Goal: Task Accomplishment & Management: Complete application form

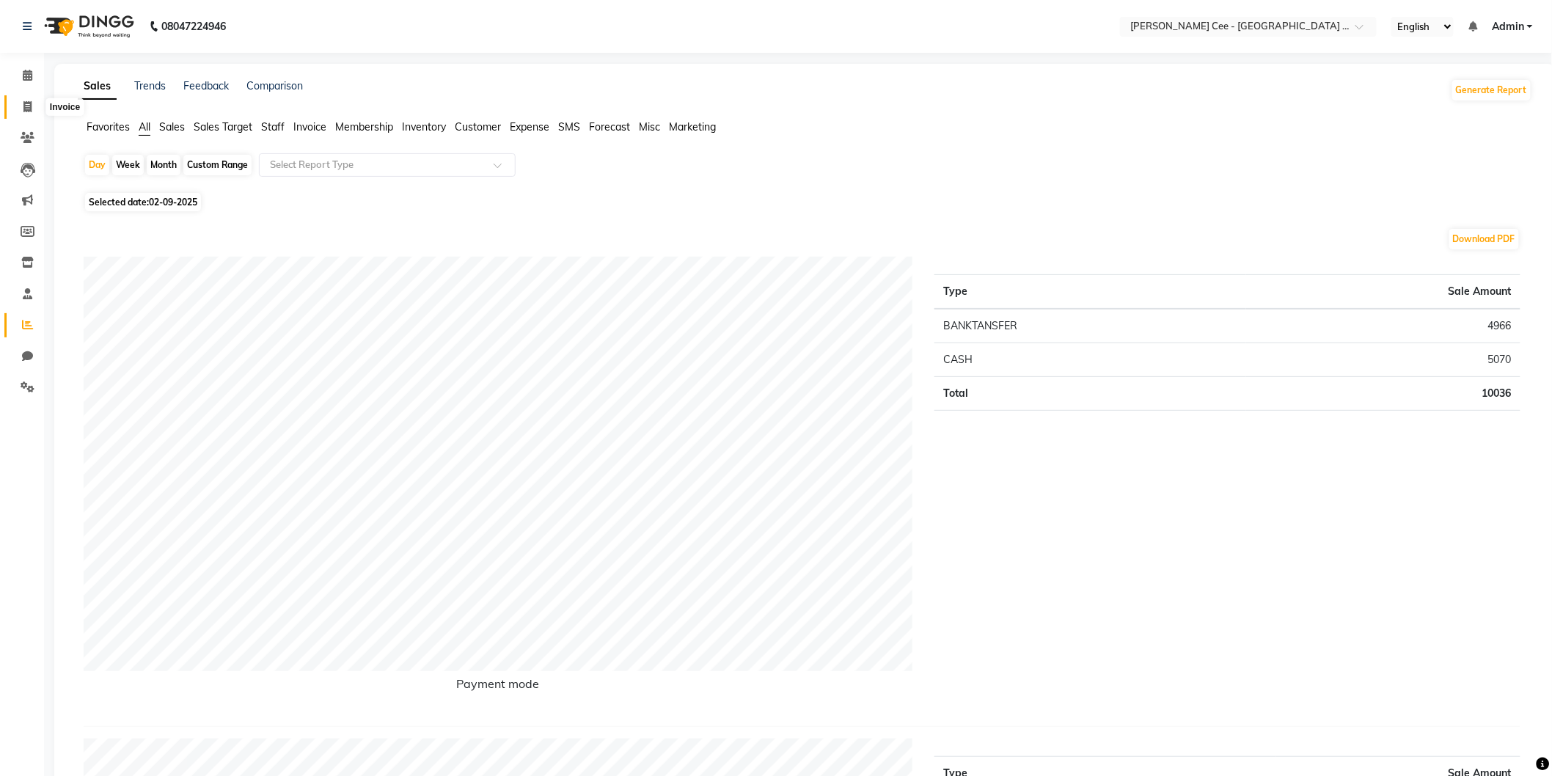
click at [24, 105] on icon at bounding box center [27, 106] width 8 height 11
select select "service"
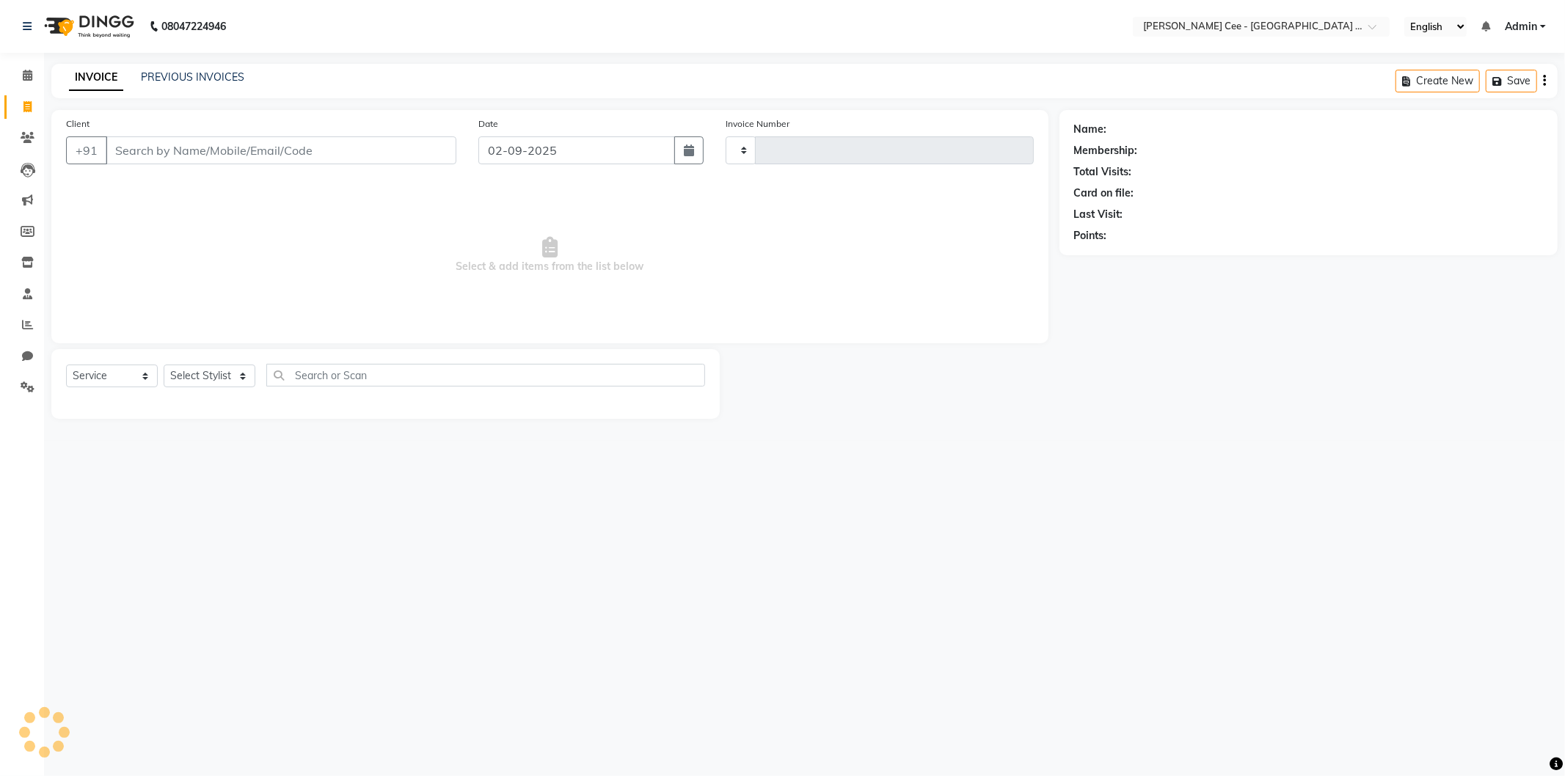
type input "2193"
select select "8239"
click at [202, 150] on input "Client" at bounding box center [281, 150] width 351 height 28
select select "product"
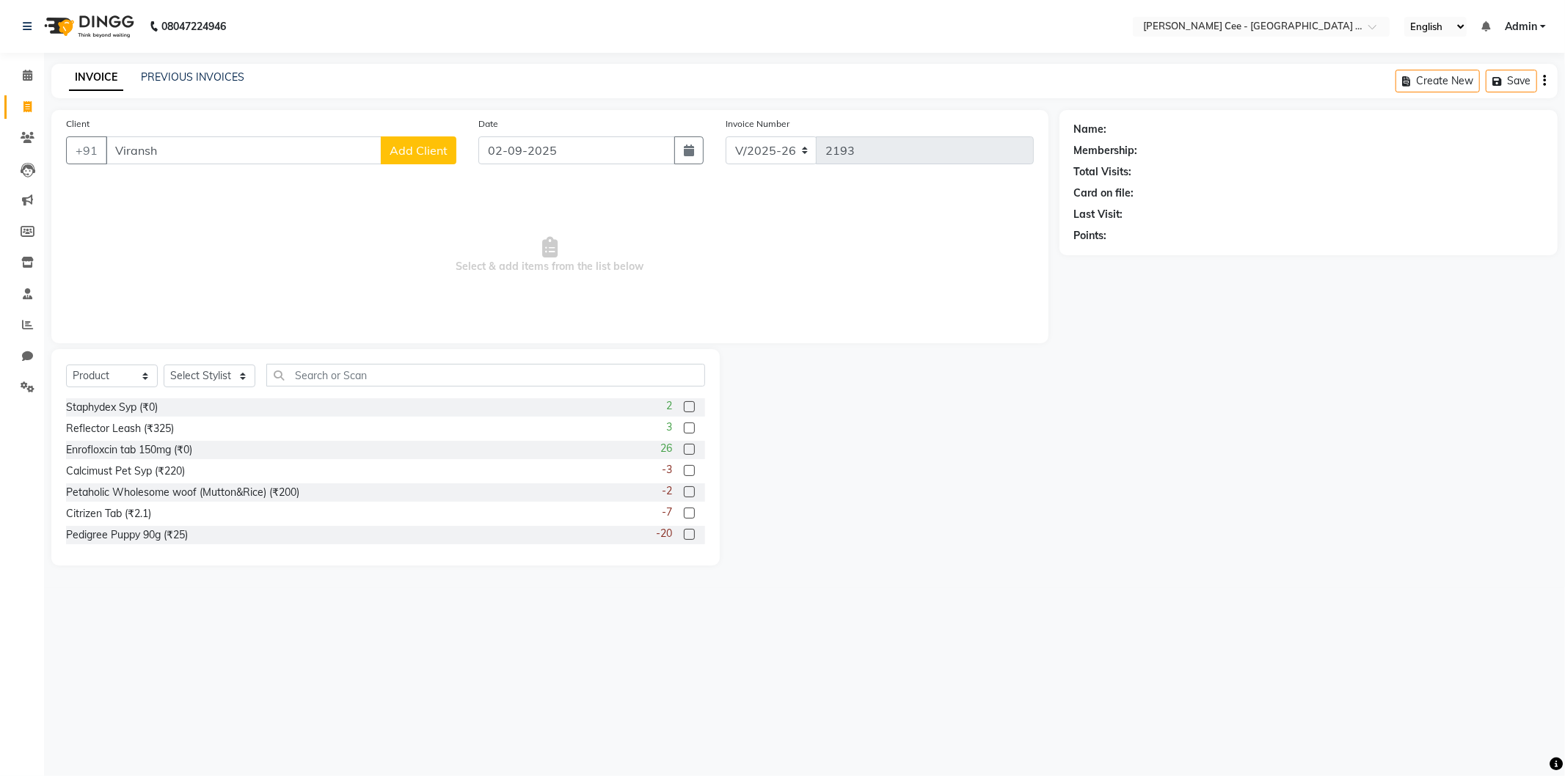
type input "Viransh"
click at [413, 150] on span "Add Client" at bounding box center [419, 150] width 58 height 15
select select "22"
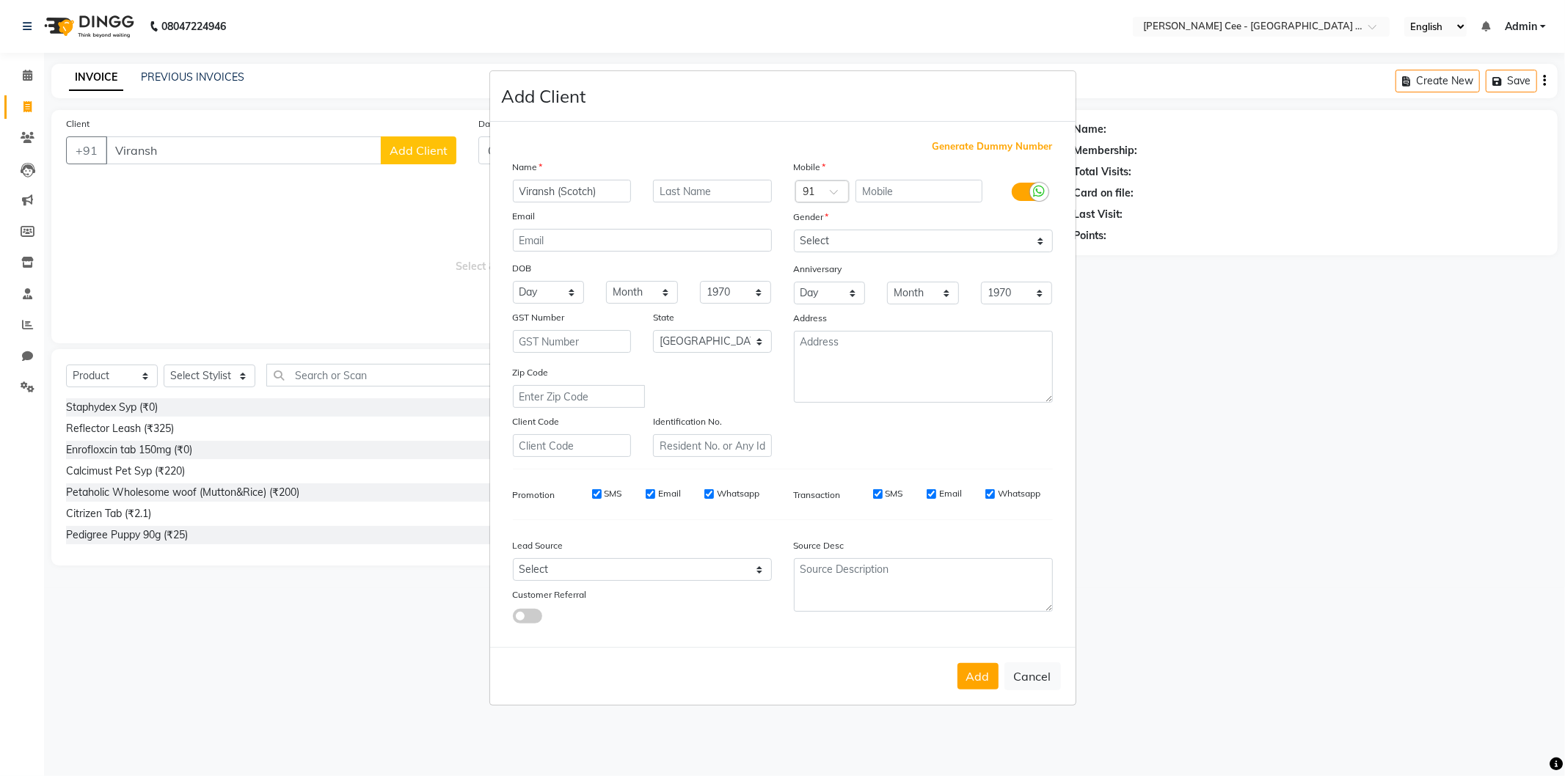
type input "Viransh (Scotch)"
click at [682, 192] on input "text" at bounding box center [712, 191] width 119 height 23
type input "[PERSON_NAME]"
click at [885, 189] on input "text" at bounding box center [918, 191] width 127 height 23
type input "4372688821"
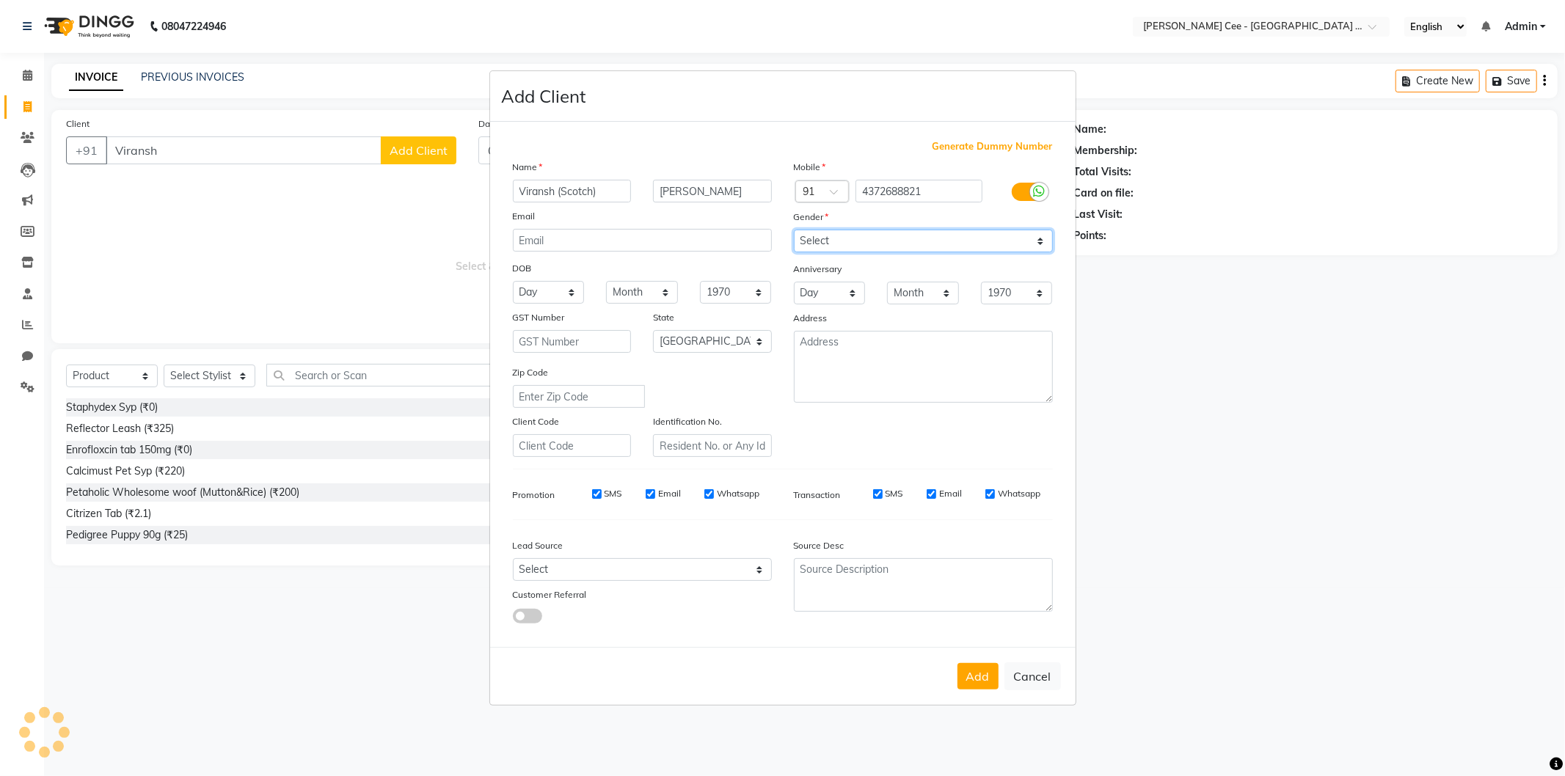
click at [897, 233] on select "Select [DEMOGRAPHIC_DATA] [DEMOGRAPHIC_DATA] Other Prefer Not To Say" at bounding box center [923, 241] width 259 height 23
select select "[DEMOGRAPHIC_DATA]"
click at [794, 230] on select "Select [DEMOGRAPHIC_DATA] [DEMOGRAPHIC_DATA] Other Prefer Not To Say" at bounding box center [923, 241] width 259 height 23
click at [976, 677] on button "Add" at bounding box center [977, 676] width 41 height 26
type input "4372688821"
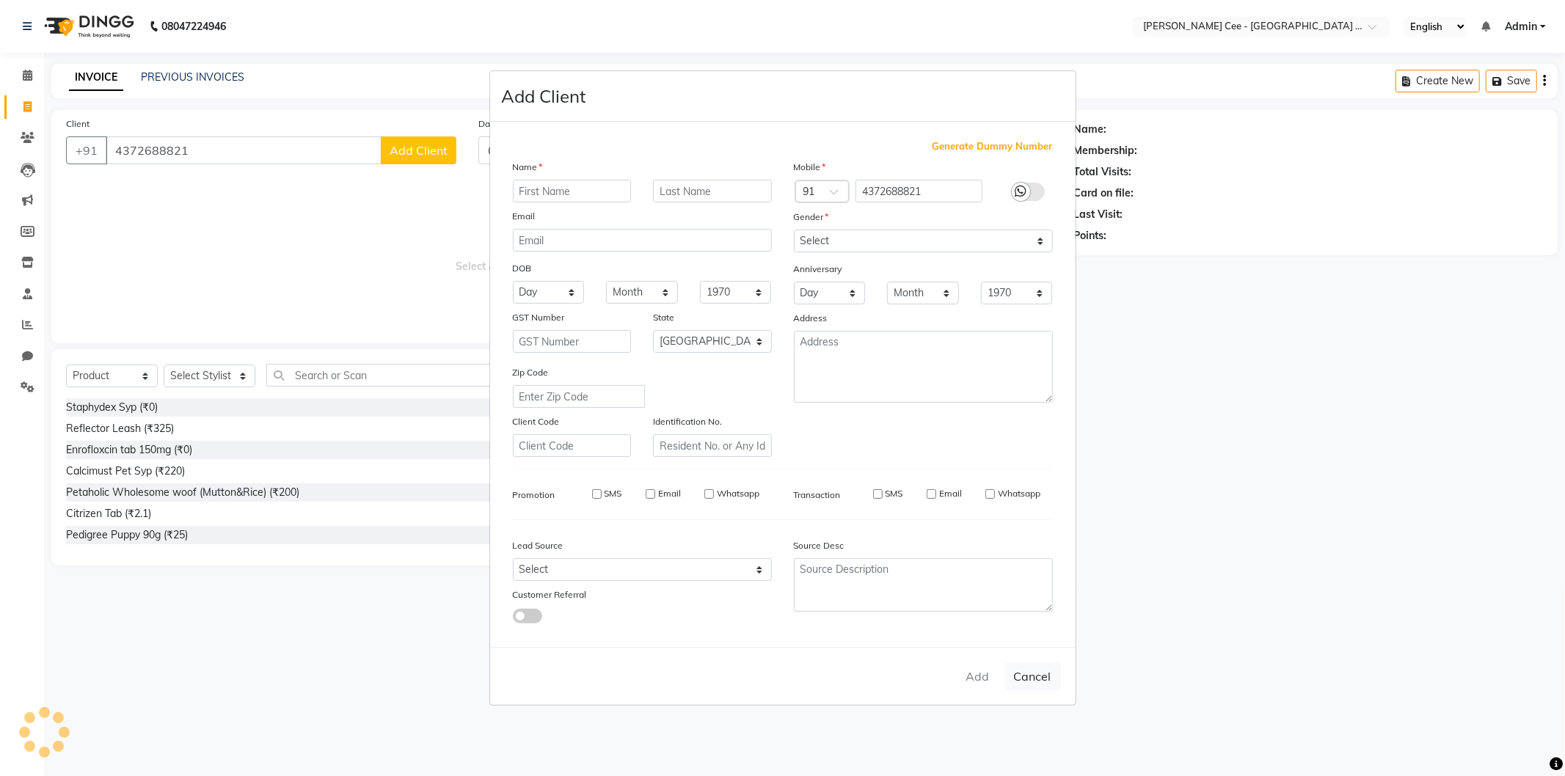
select select
select select "null"
select select
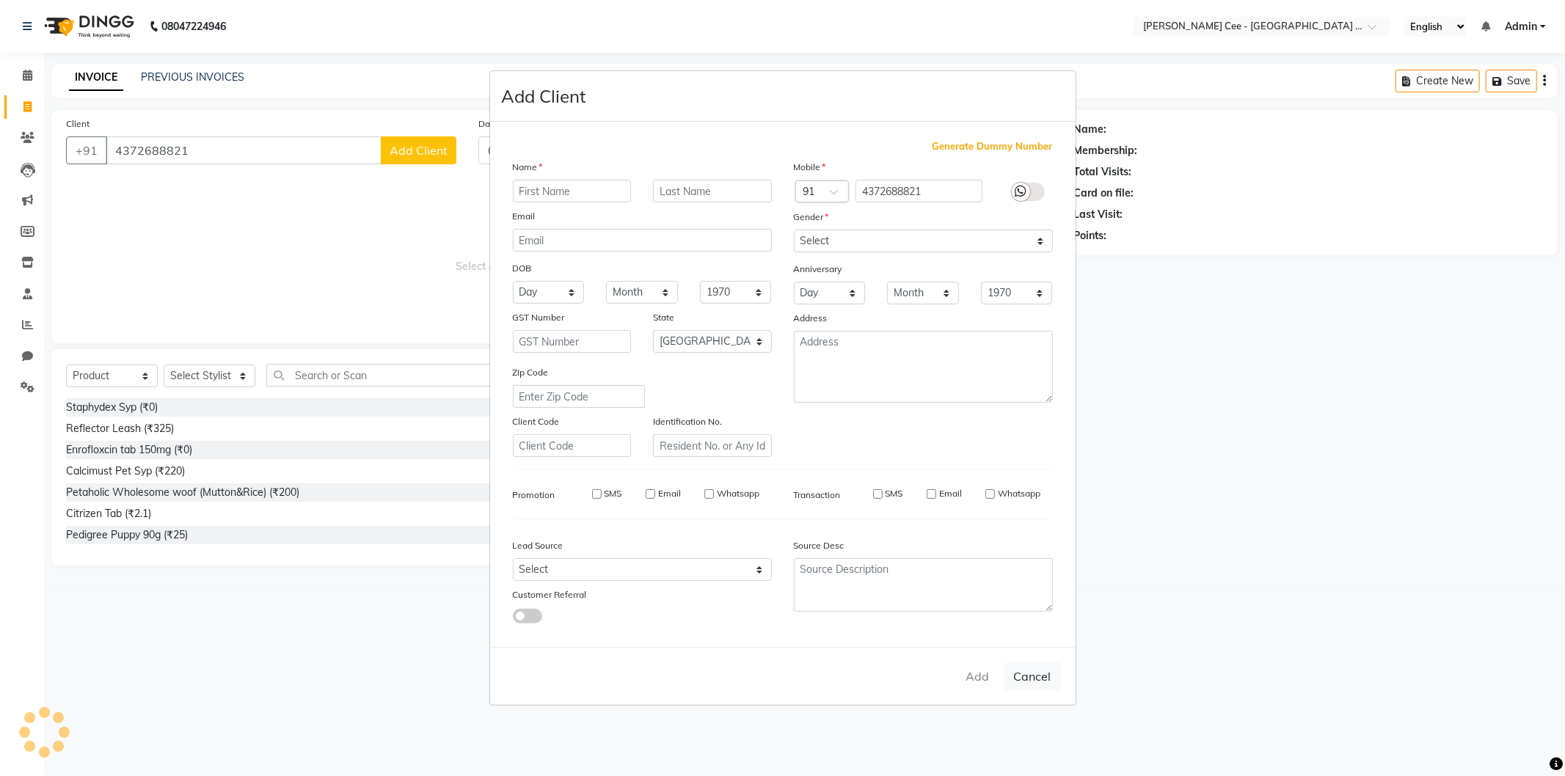
select select
checkbox input "false"
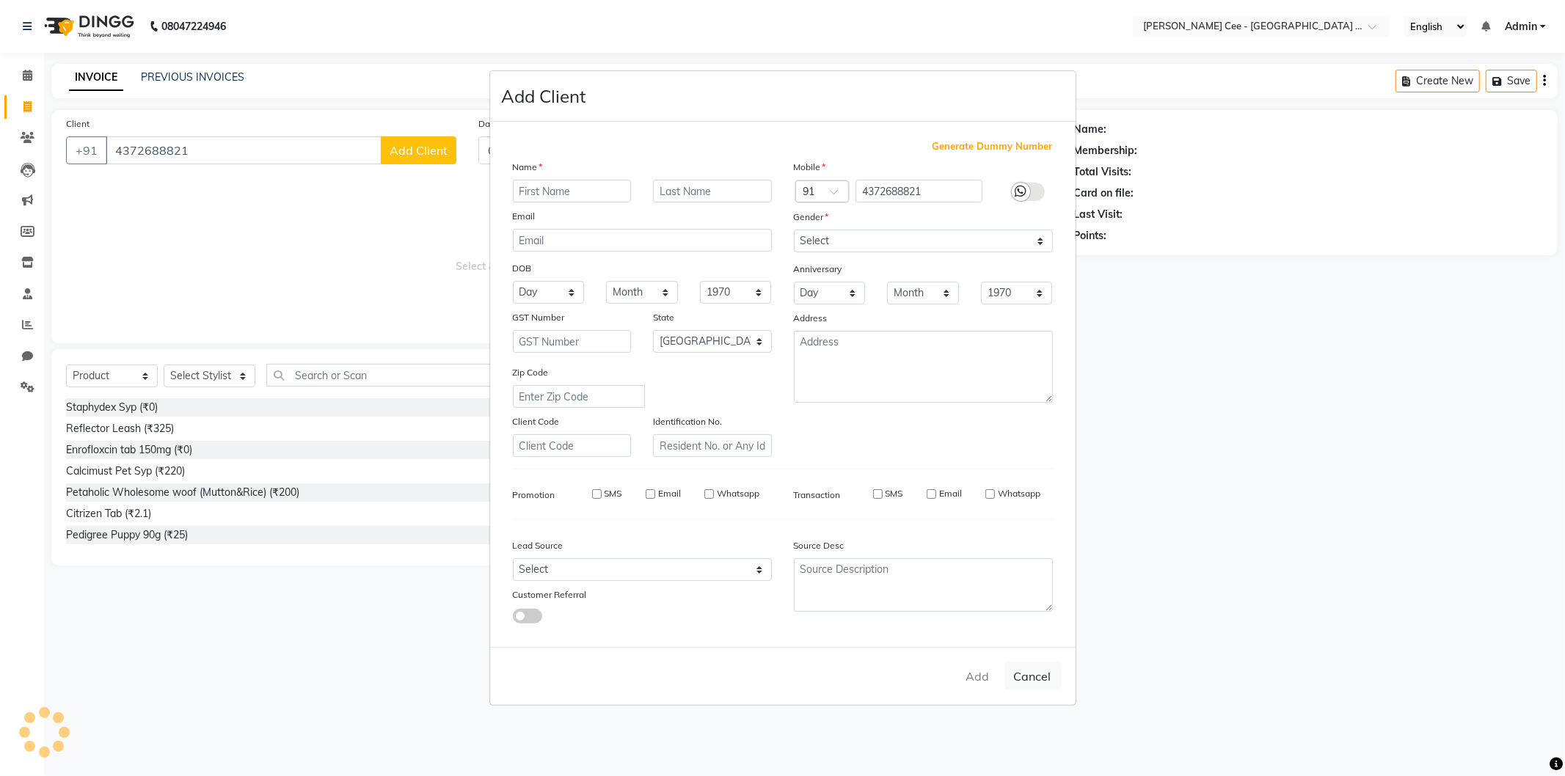
checkbox input "false"
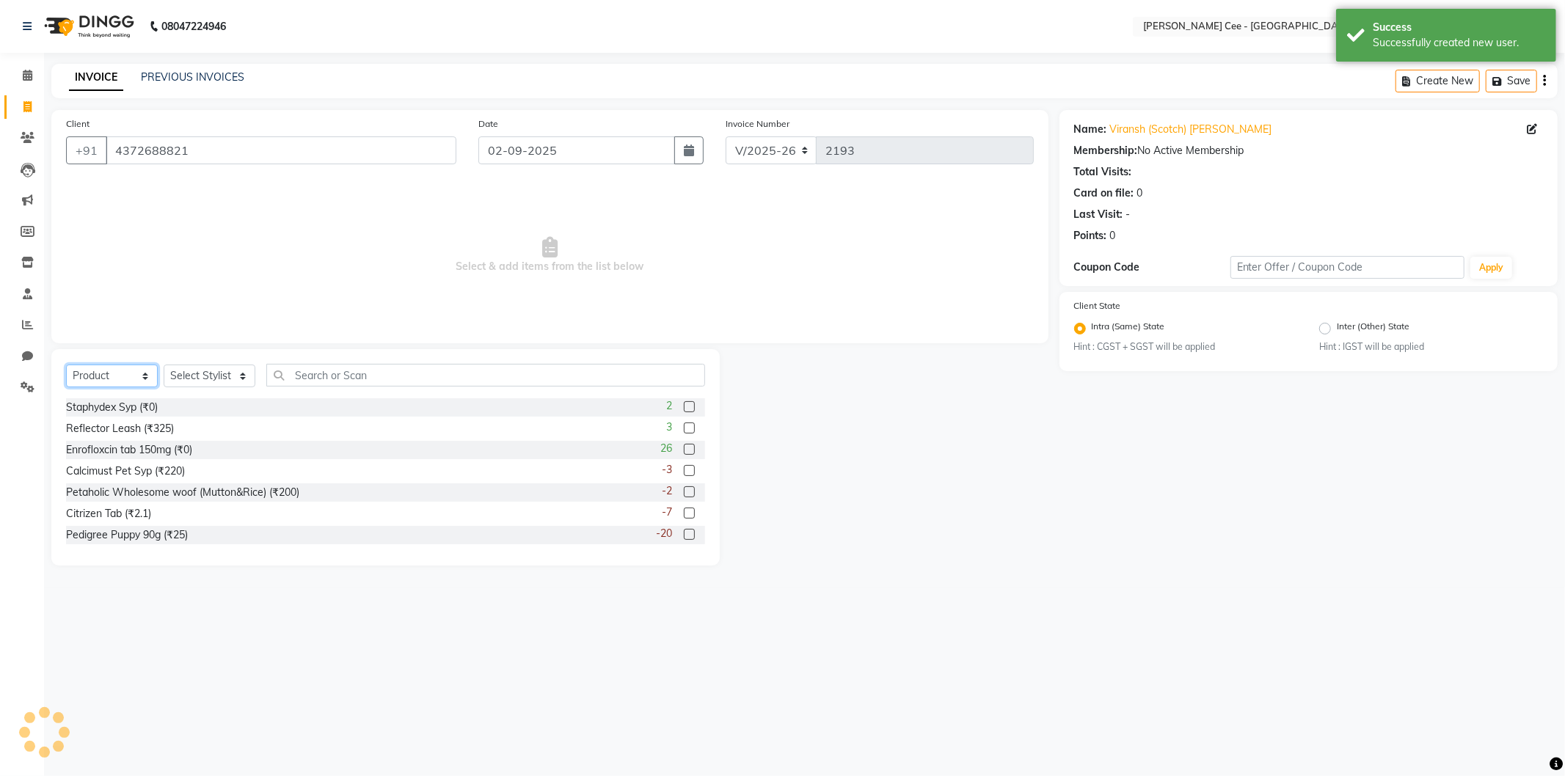
drag, startPoint x: 120, startPoint y: 371, endPoint x: 126, endPoint y: 379, distance: 9.9
click at [120, 372] on select "Select Service Product Membership Package Voucher Prepaid Gift Card" at bounding box center [112, 376] width 92 height 23
select select "service"
click at [66, 365] on select "Select Service Product Membership Package Voucher Prepaid Gift Card" at bounding box center [112, 376] width 92 height 23
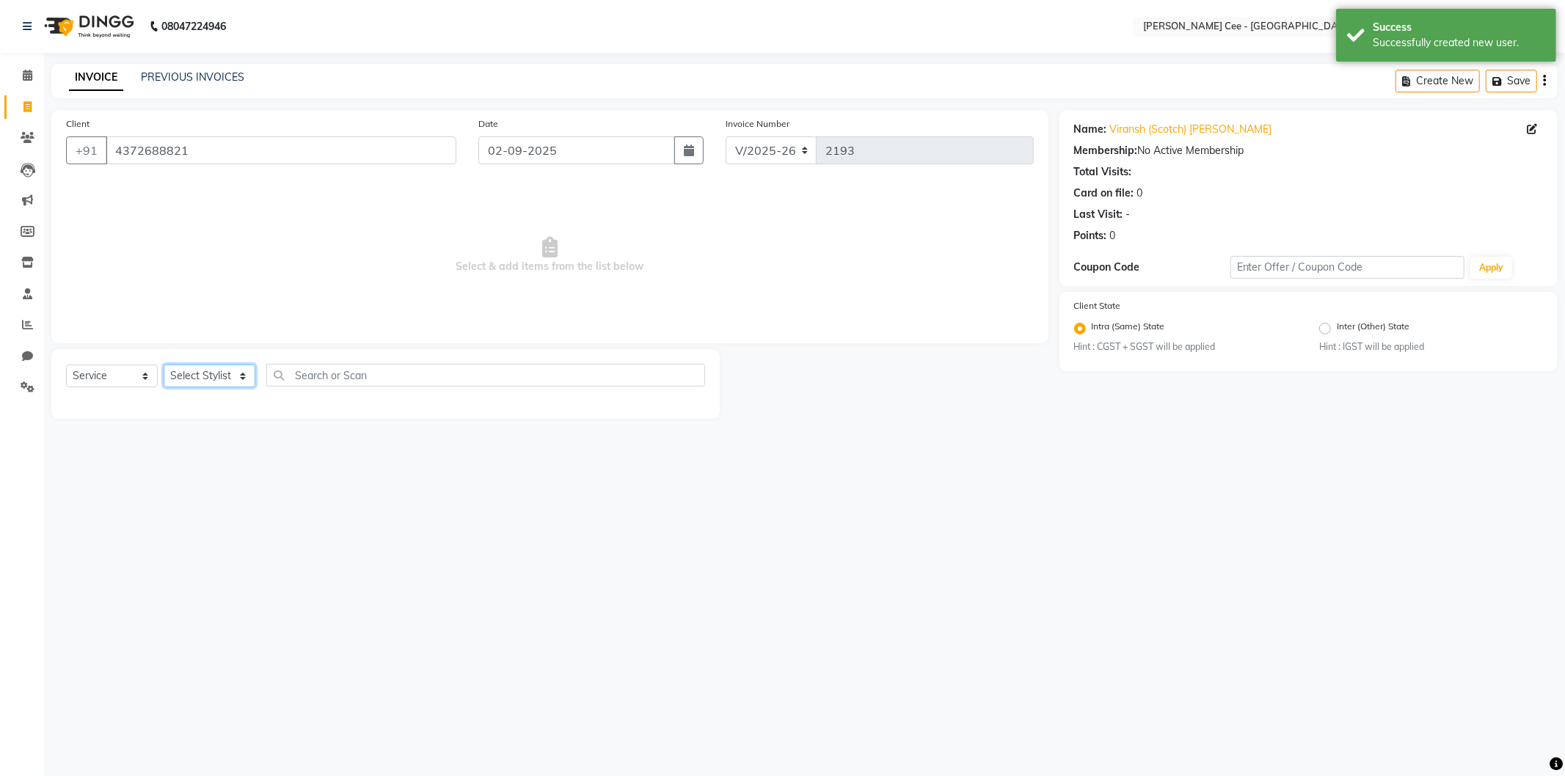
click at [211, 370] on select "Select Stylist Avinash [PERSON_NAME] [PERSON_NAME] [PERSON_NAME] Kajal Love [PE…" at bounding box center [210, 376] width 92 height 23
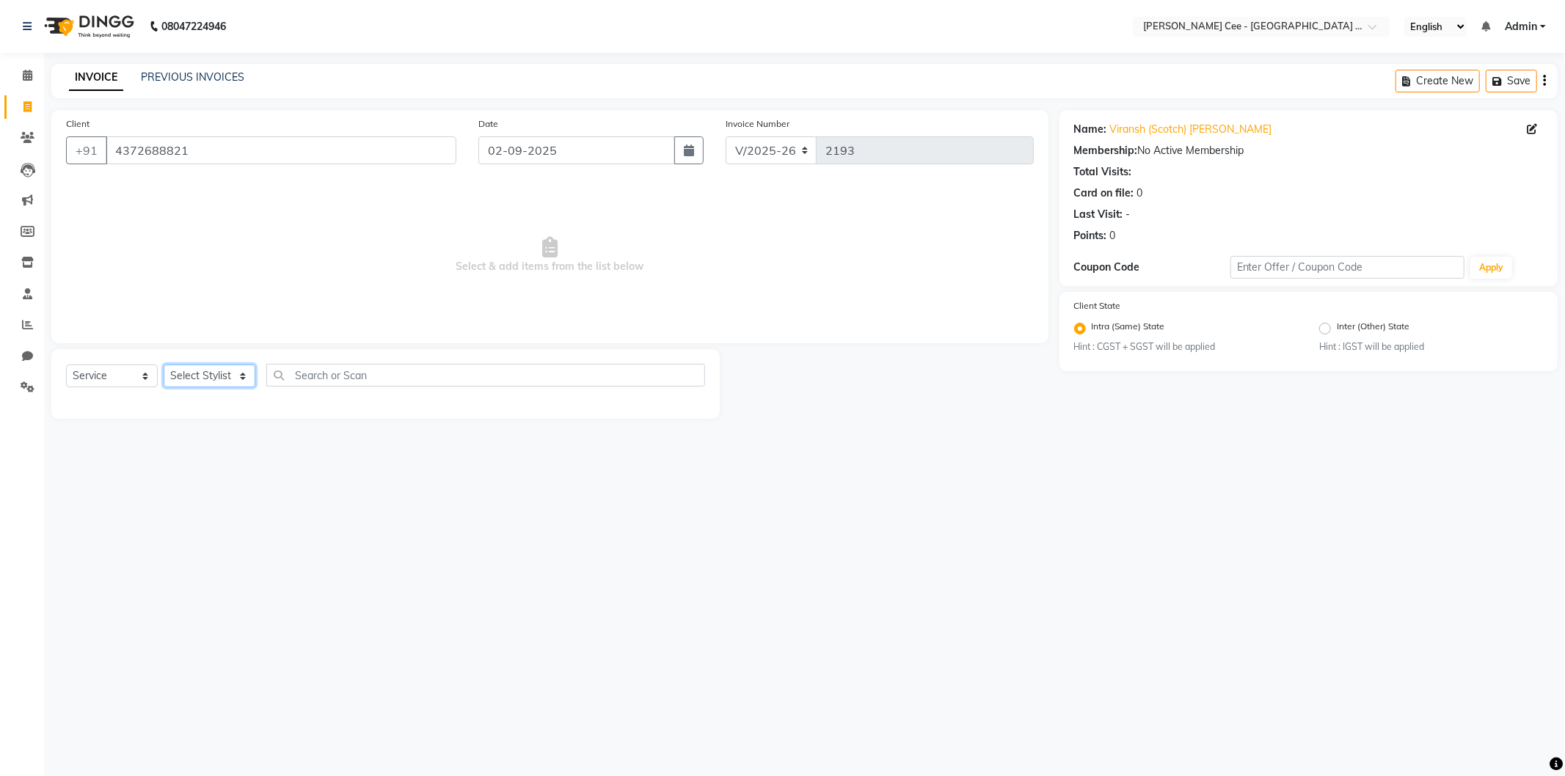
select select "80158"
click at [164, 365] on select "Select Stylist Avinash [PERSON_NAME] [PERSON_NAME] [PERSON_NAME] Kajal Love [PE…" at bounding box center [210, 376] width 92 height 23
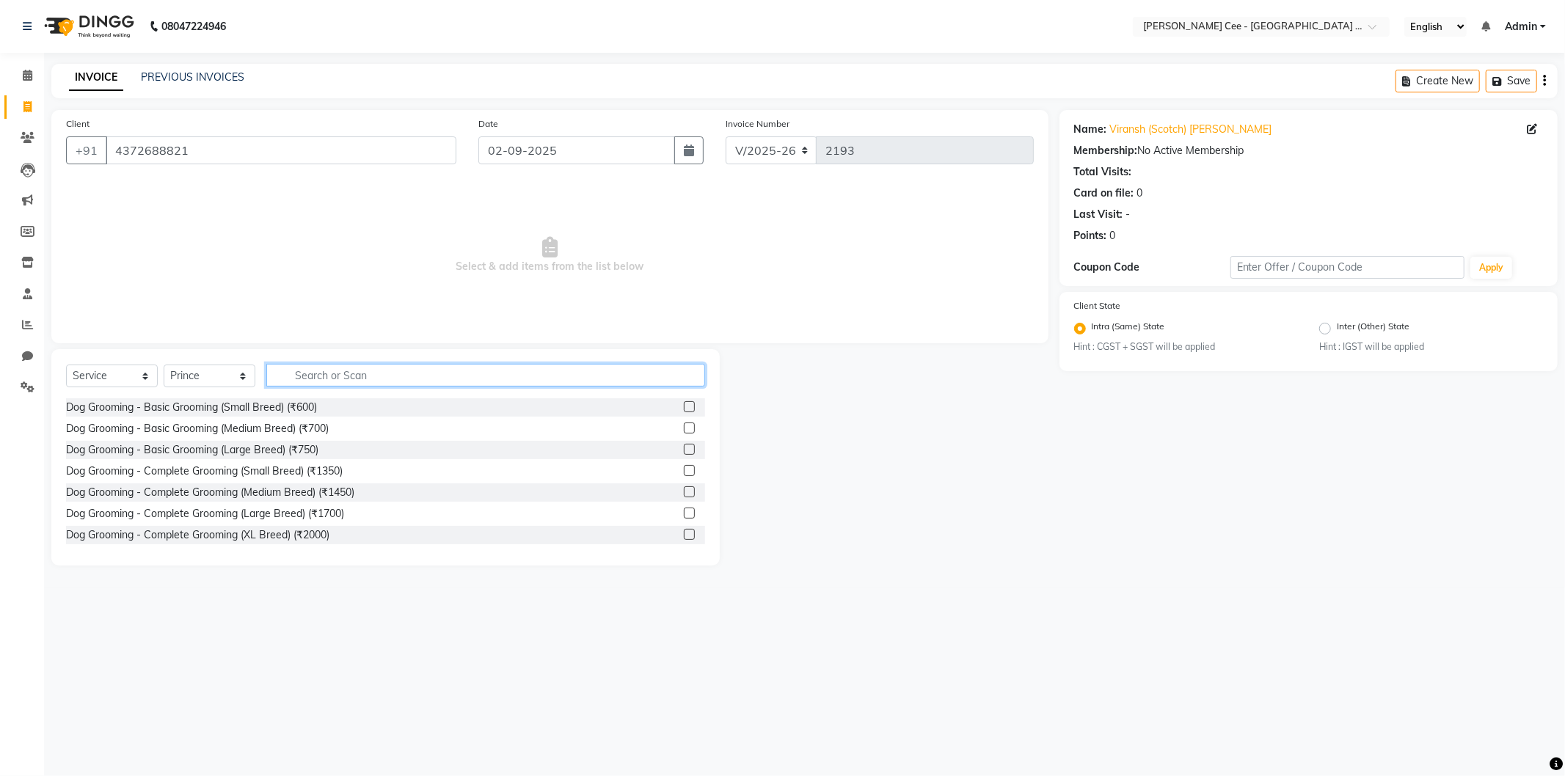
click at [327, 378] on input "text" at bounding box center [485, 375] width 439 height 23
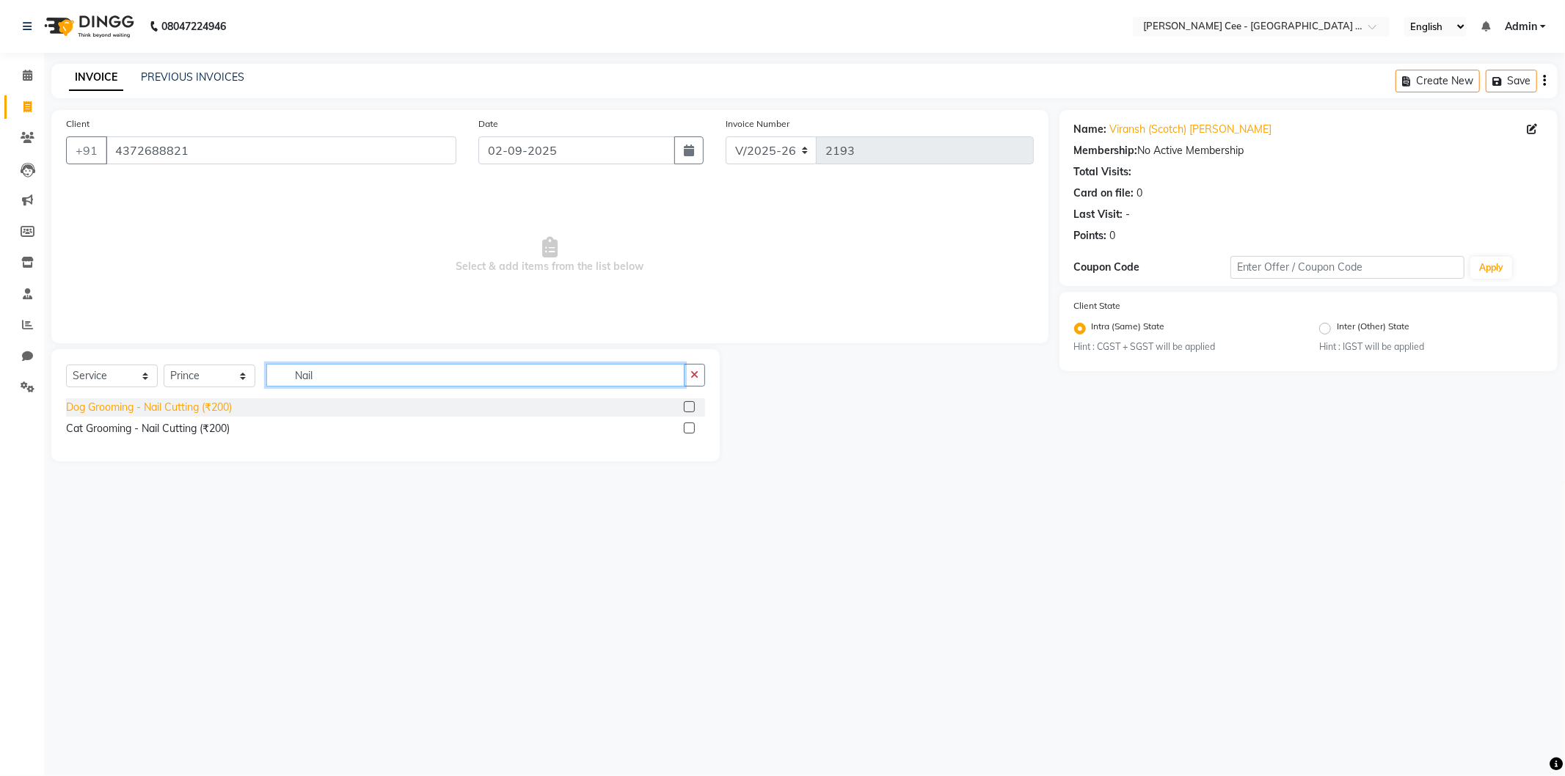
type input "Nail"
click at [205, 408] on div "Dog Grooming - Nail Cutting (₹200)" at bounding box center [149, 407] width 166 height 15
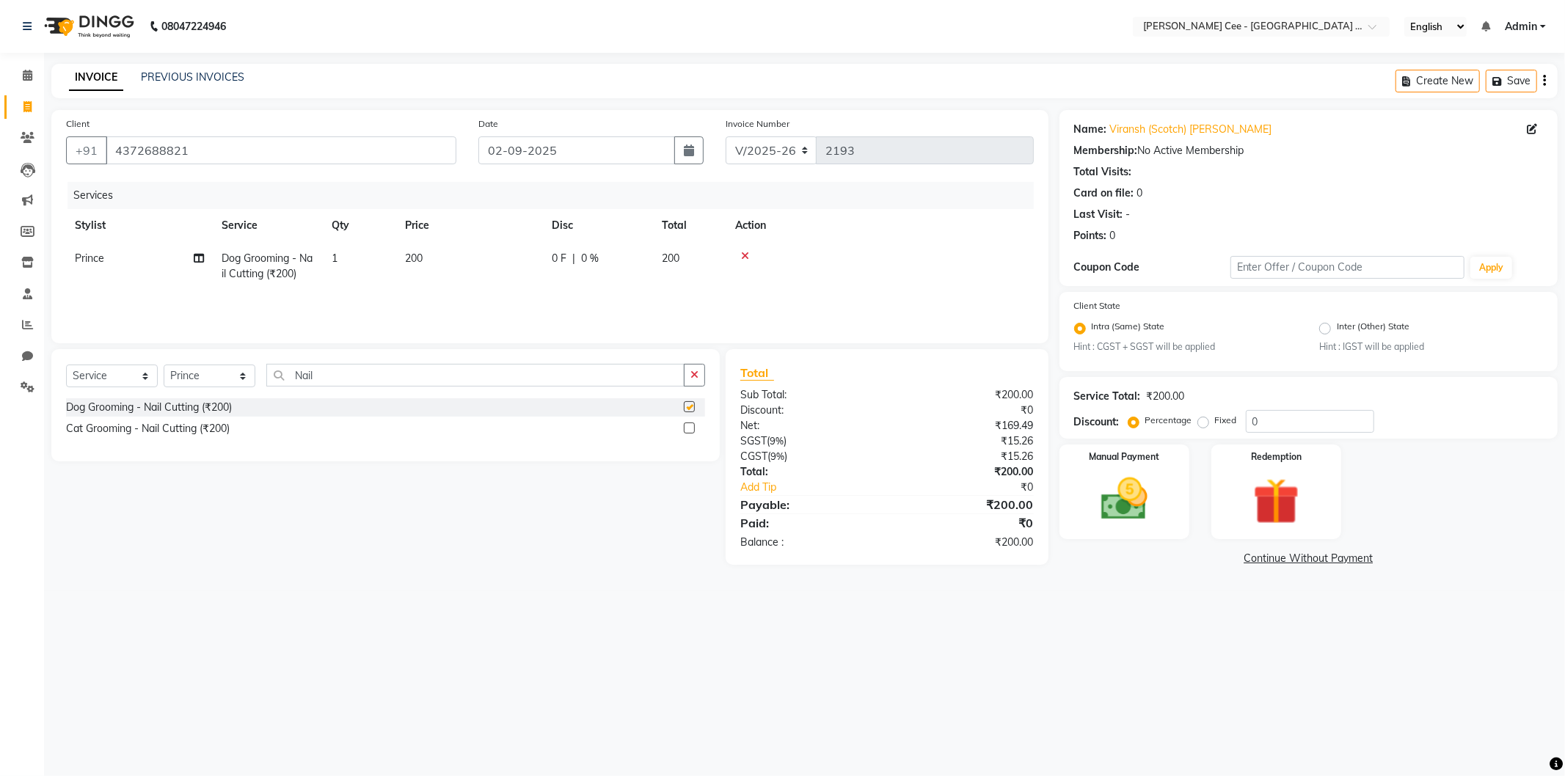
checkbox input "false"
click at [431, 261] on td "200" at bounding box center [469, 266] width 147 height 48
select select "80158"
click at [515, 260] on input "200" at bounding box center [538, 262] width 129 height 23
type input "2"
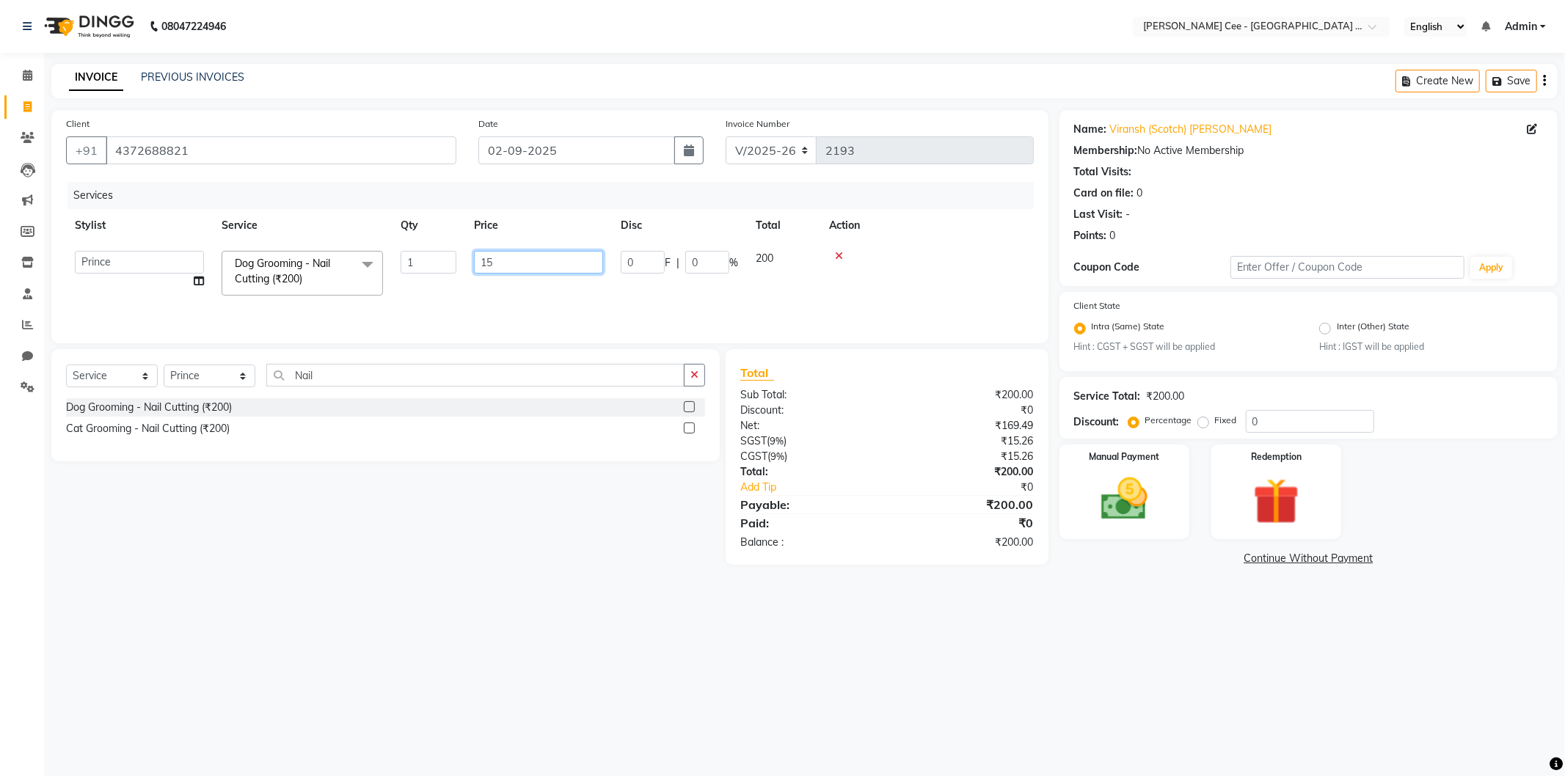
type input "150"
click at [905, 264] on td at bounding box center [879, 266] width 307 height 48
click at [98, 383] on select "Select Service Product Membership Package Voucher Prepaid Gift Card" at bounding box center [112, 376] width 92 height 23
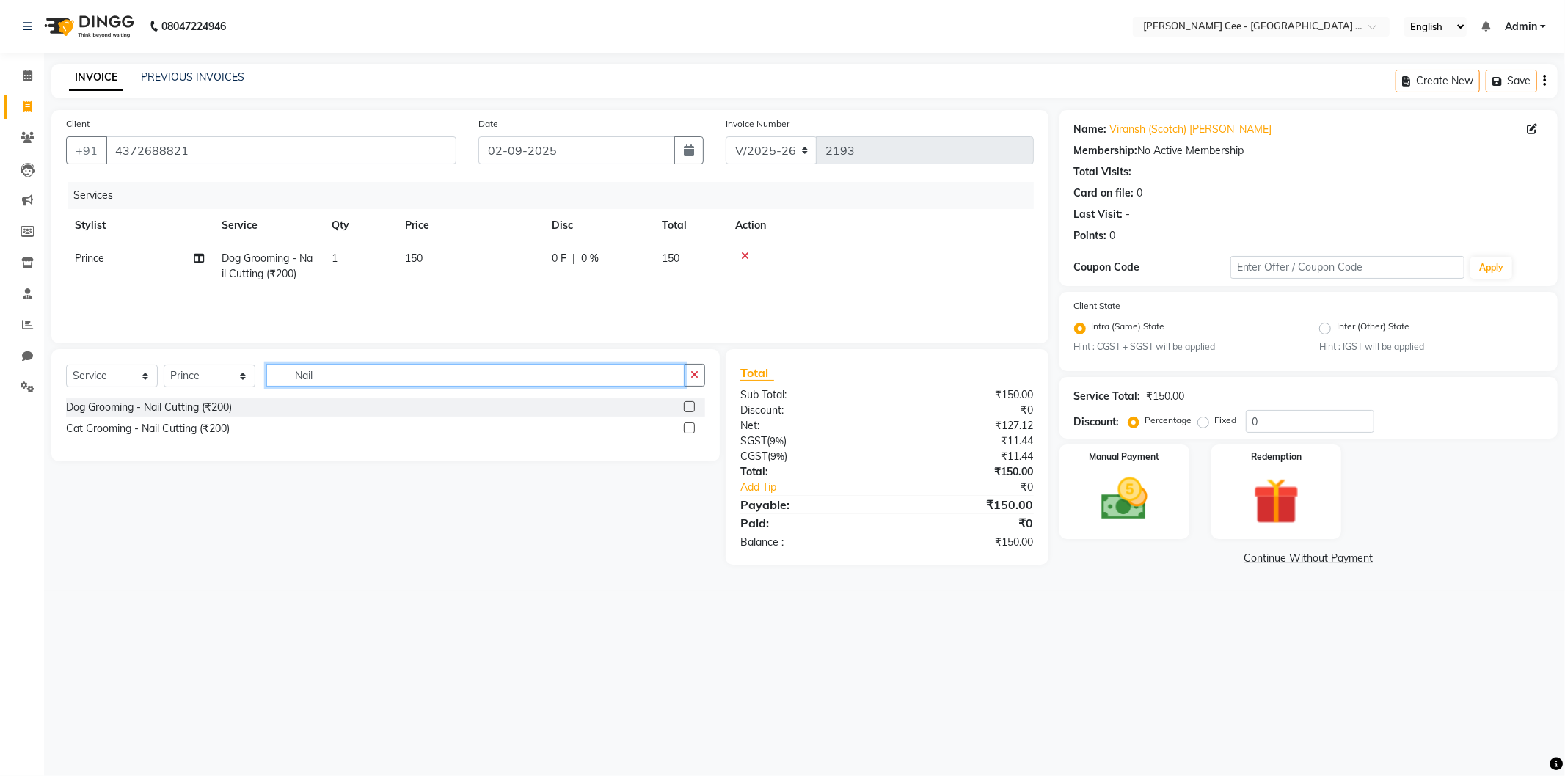
click at [294, 377] on input "Nail" at bounding box center [475, 375] width 418 height 23
type input "TEETH"
click at [204, 401] on div "Dog Grooming - [MEDICAL_DATA] (₹200)" at bounding box center [163, 407] width 194 height 15
checkbox input "false"
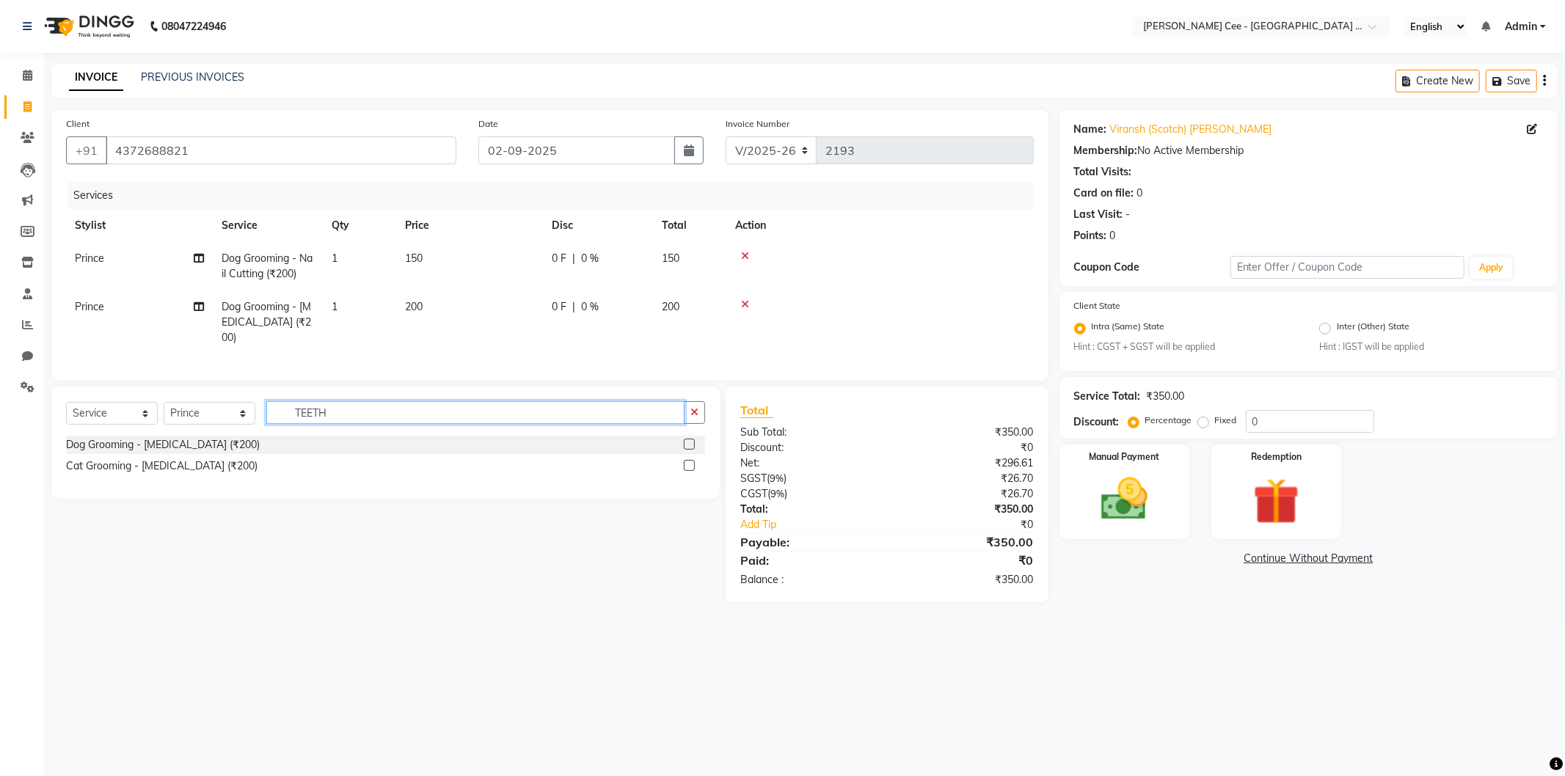
click at [302, 423] on input "TEETH" at bounding box center [475, 412] width 418 height 23
type input "EAR CLEANING"
click at [229, 453] on div "Dog Grooming - Ear Cleaning (₹200)" at bounding box center [151, 444] width 170 height 15
checkbox input "false"
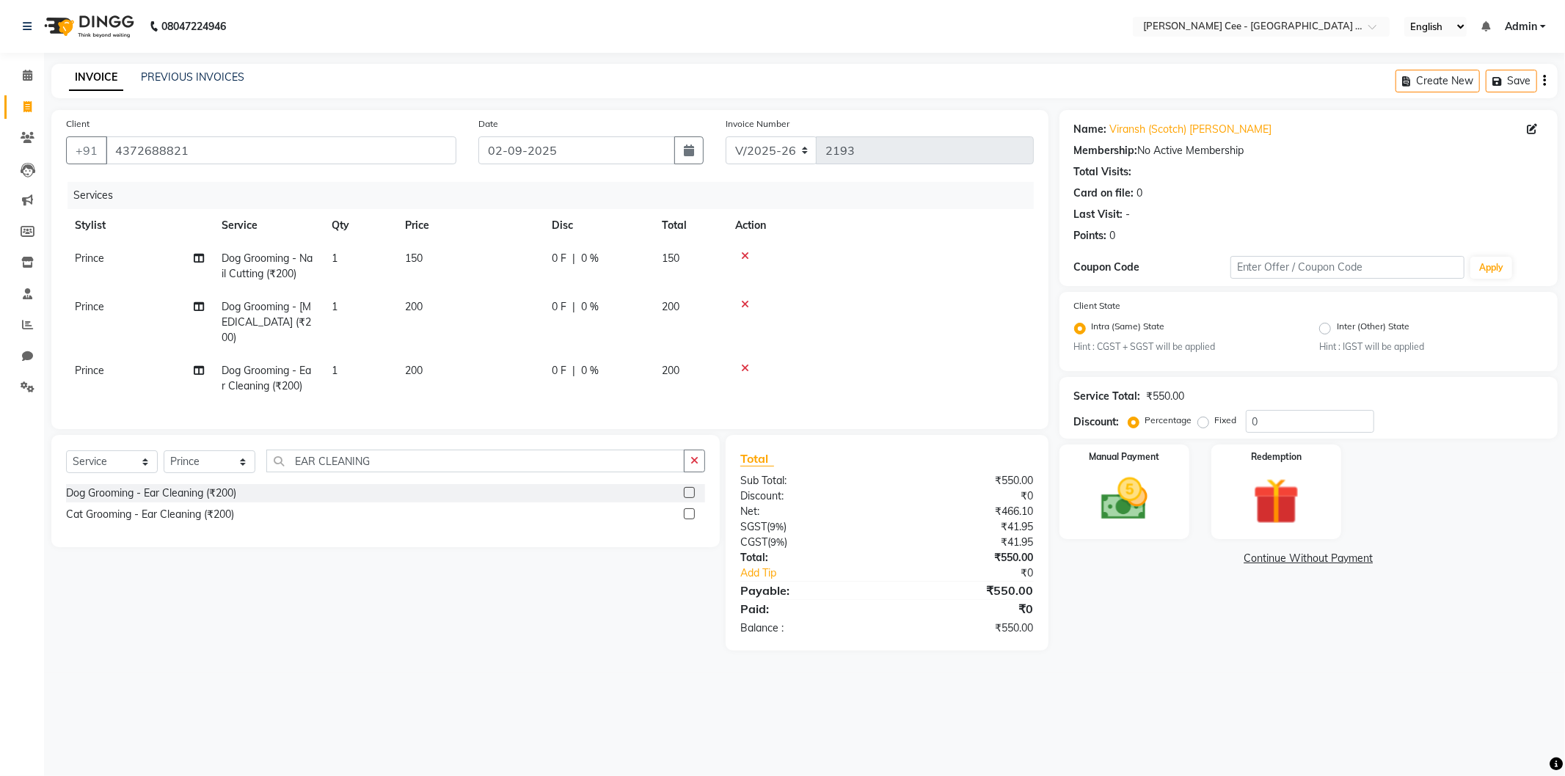
click at [453, 369] on td "200" at bounding box center [469, 378] width 147 height 48
select select "80158"
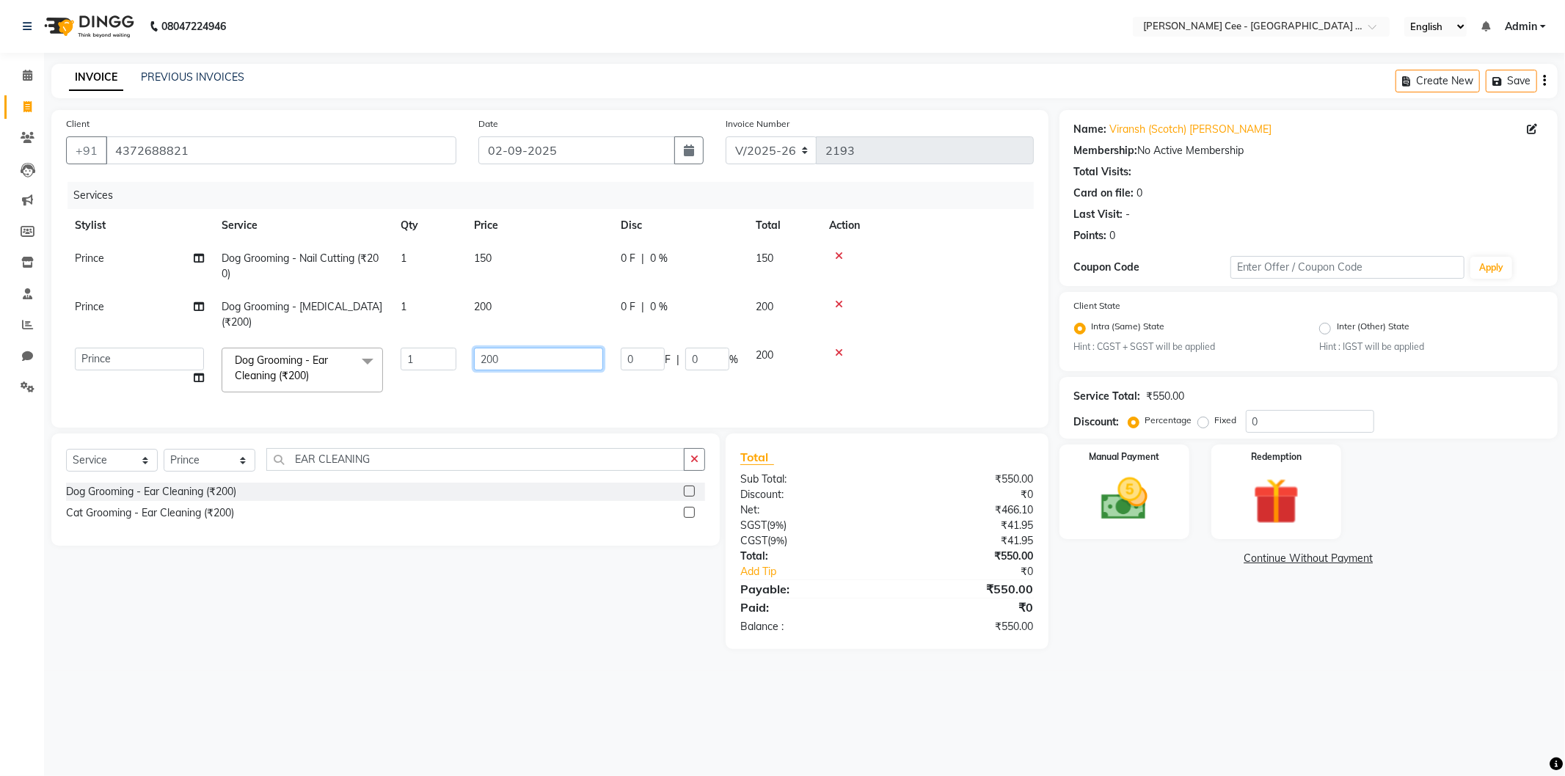
click at [522, 359] on input "200" at bounding box center [538, 359] width 129 height 23
type input "2"
type input "150"
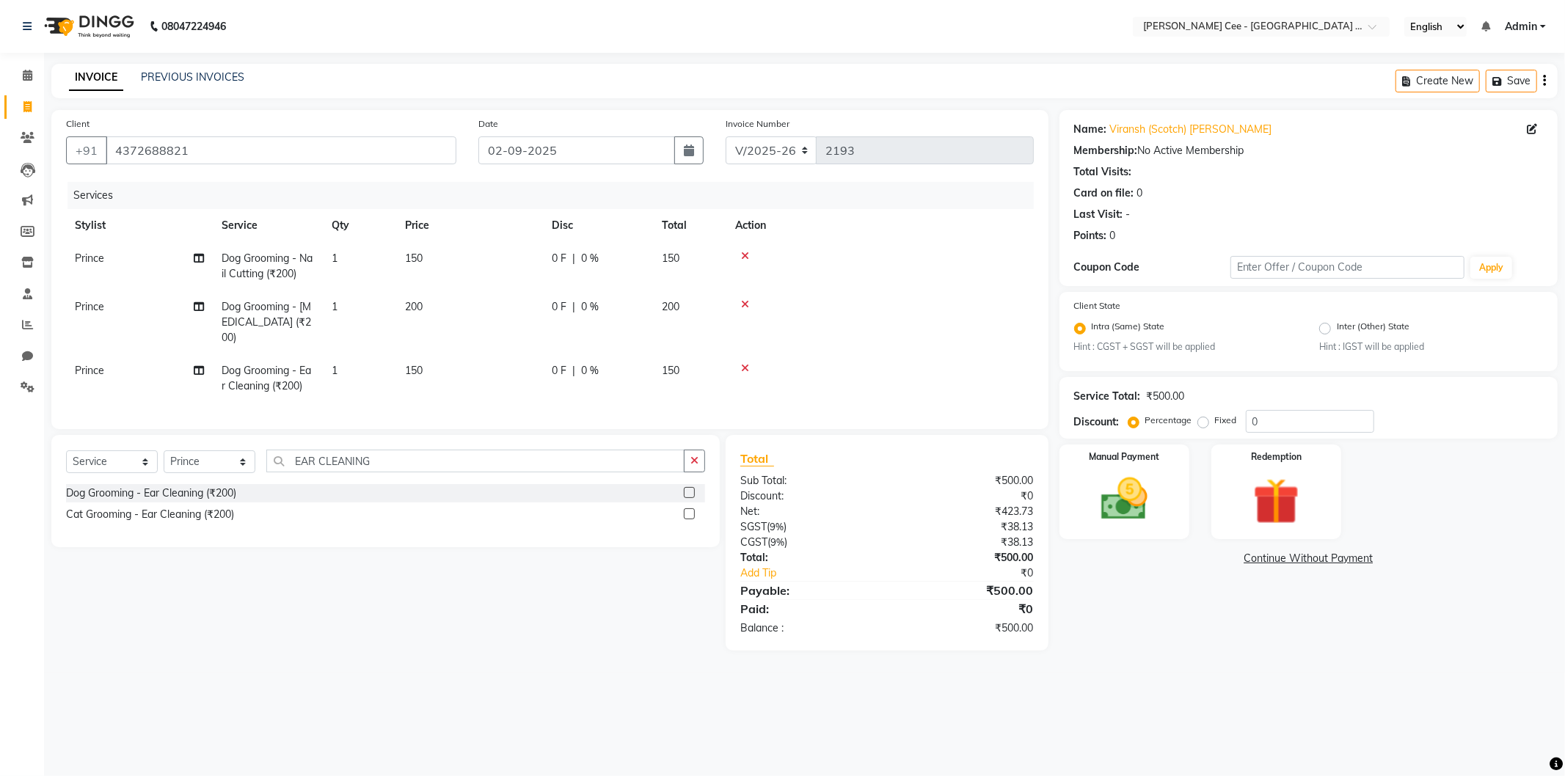
click at [914, 347] on tbody "Prince Dog Grooming - Nail Cutting (₹200) 1 150 0 F | 0 % 150 Prince Dog Groomi…" at bounding box center [550, 322] width 968 height 161
click at [744, 252] on icon at bounding box center [745, 256] width 8 height 10
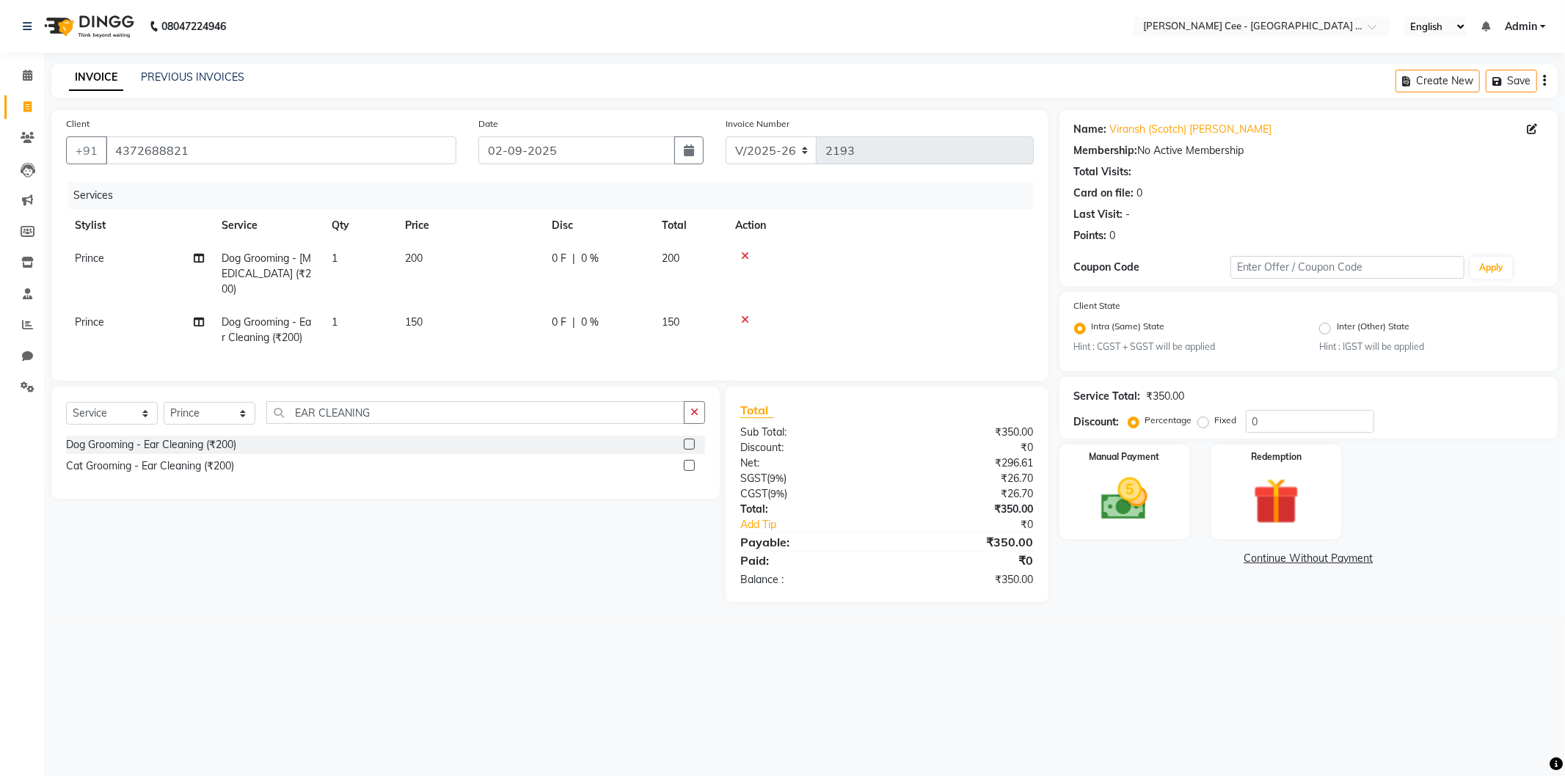
click at [742, 318] on icon at bounding box center [745, 320] width 8 height 10
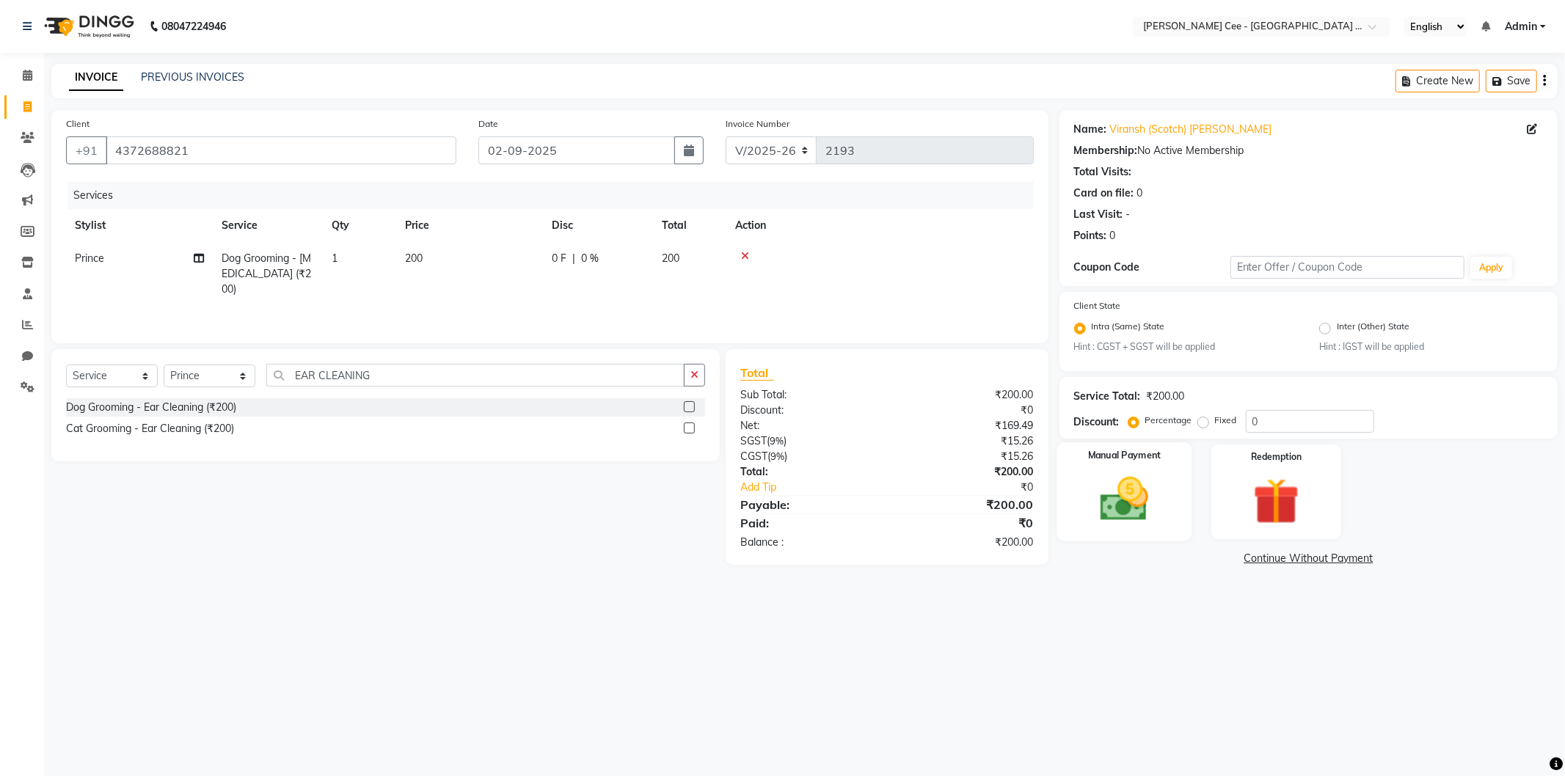
click at [1125, 494] on img at bounding box center [1124, 500] width 78 height 56
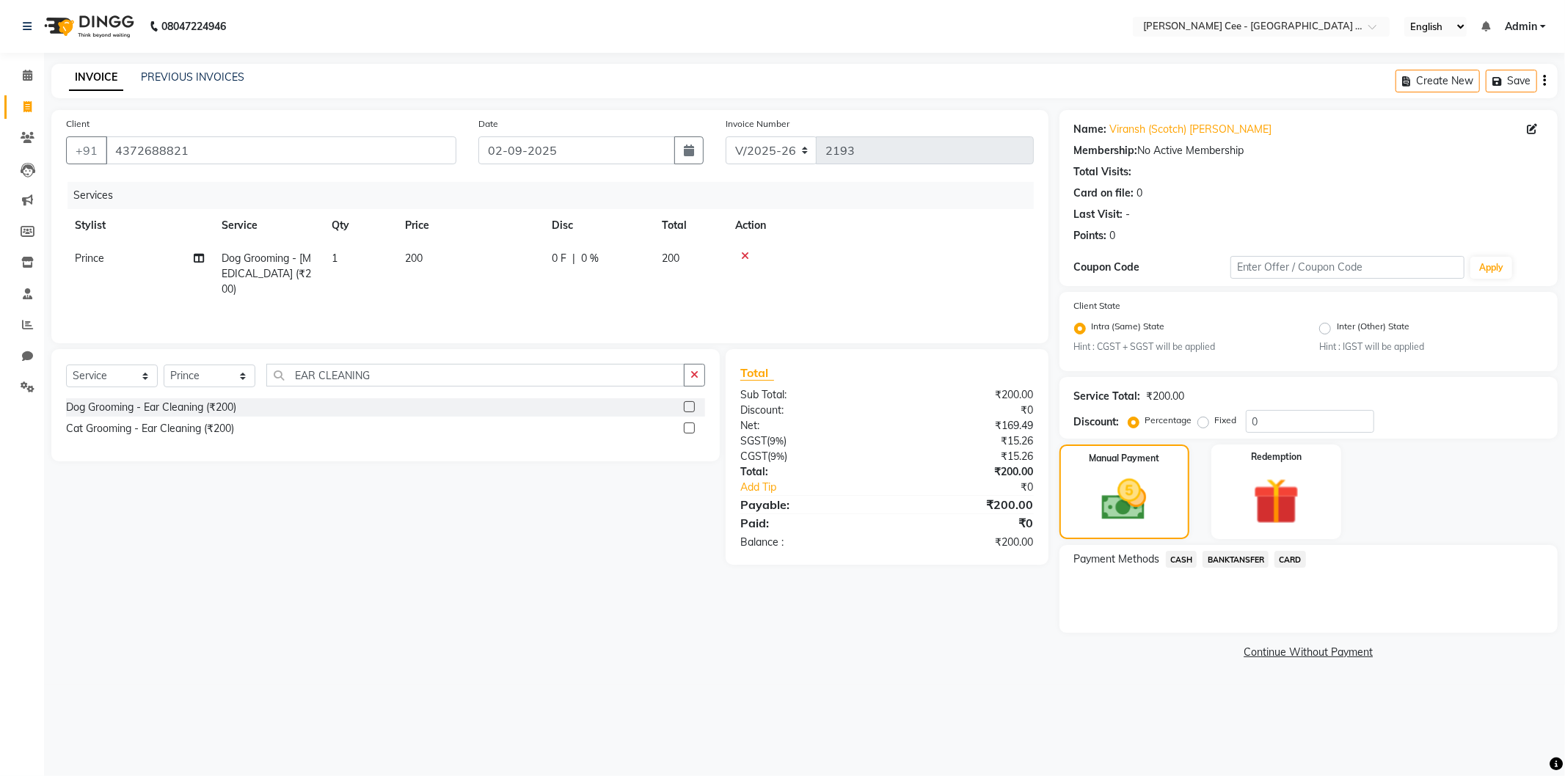
click at [1186, 559] on span "CASH" at bounding box center [1182, 559] width 32 height 17
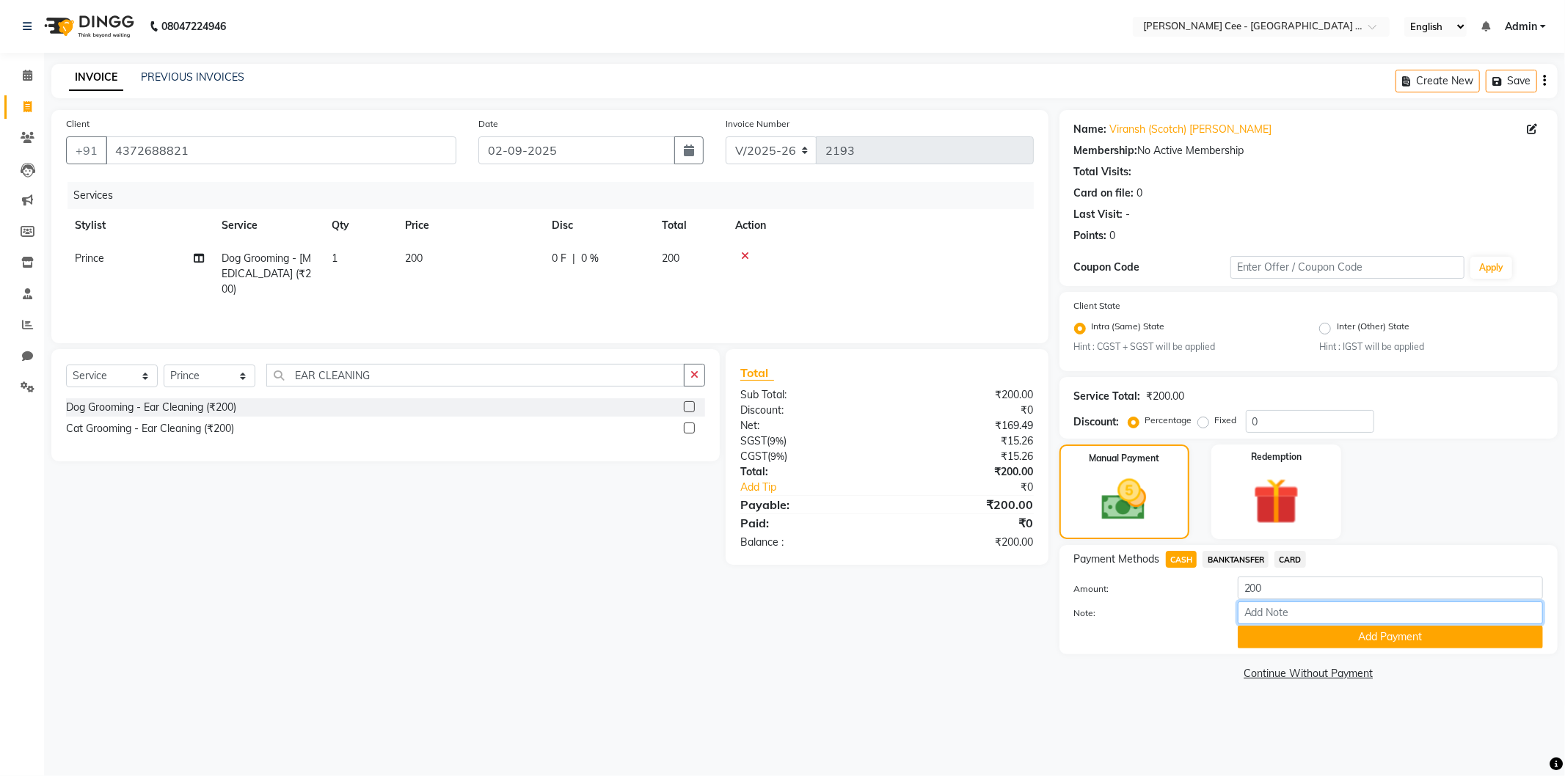
click at [1259, 613] on input "Note:" at bounding box center [1390, 613] width 305 height 23
click at [1332, 615] on input "Note:" at bounding box center [1390, 613] width 305 height 23
type input "e"
type input "Ear cleaning and Nail Cutting payment not pay"
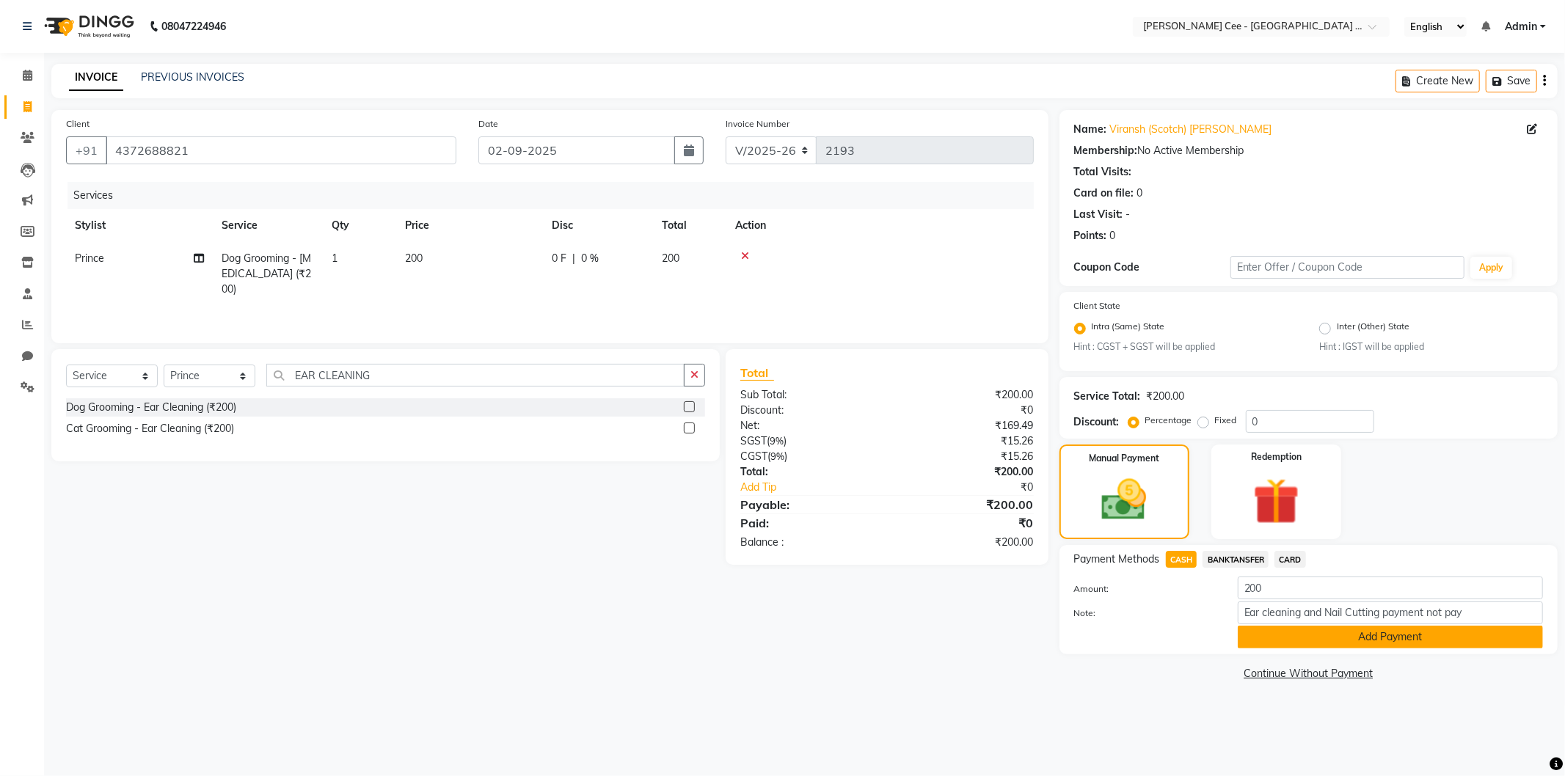
click at [1365, 639] on button "Add Payment" at bounding box center [1390, 637] width 305 height 23
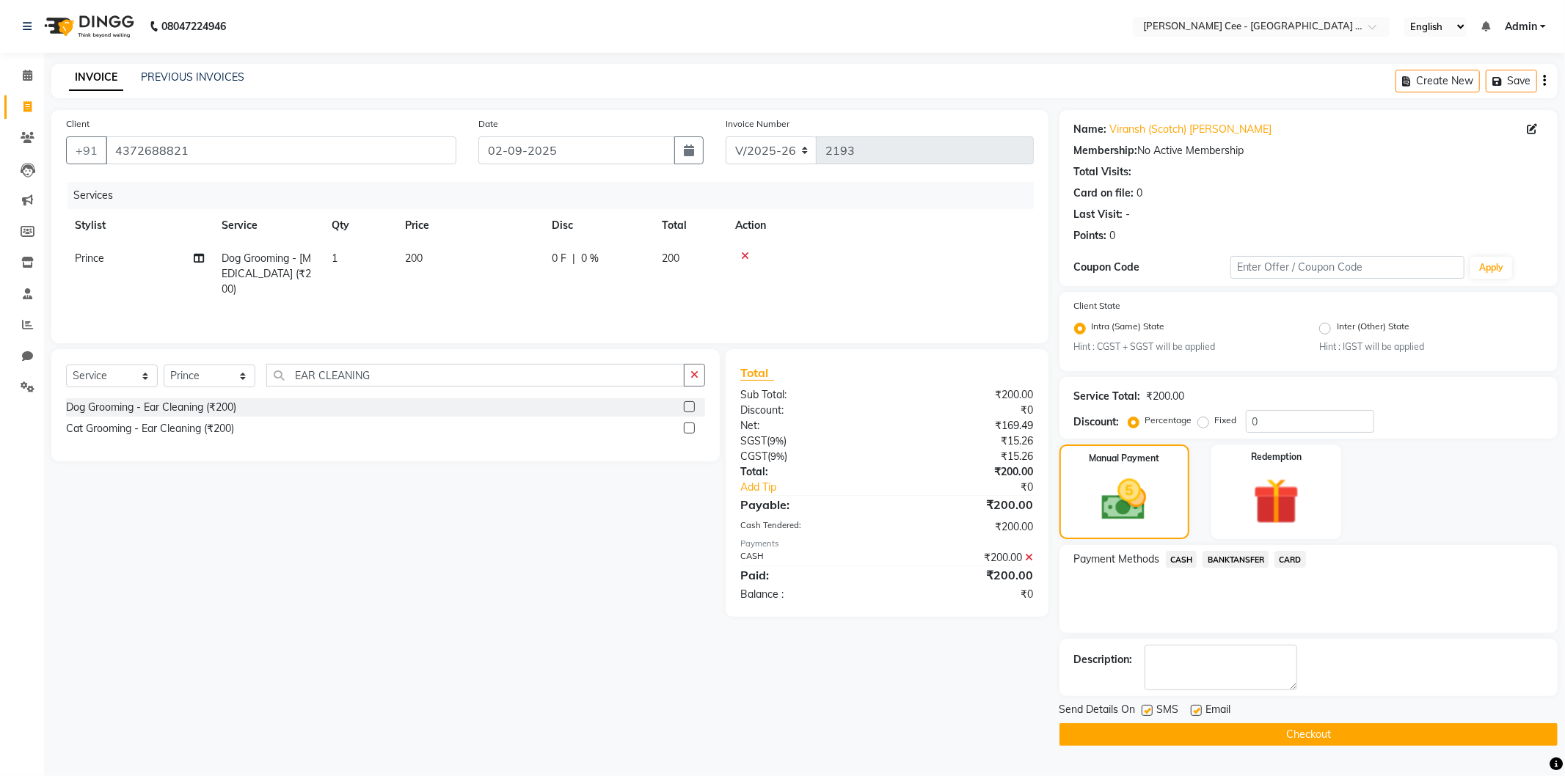
click at [1180, 729] on button "Checkout" at bounding box center [1308, 734] width 498 height 23
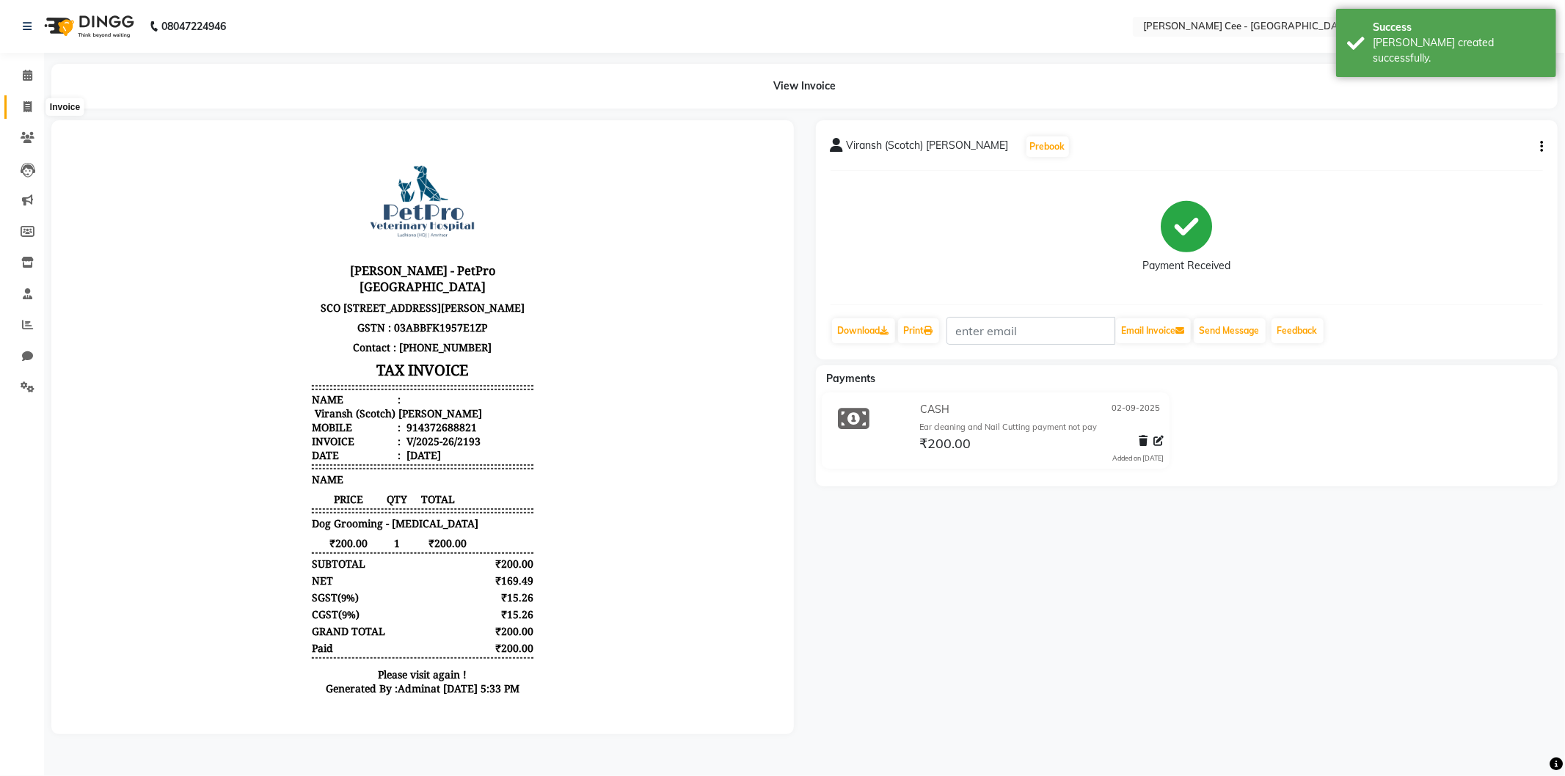
click at [31, 109] on icon at bounding box center [27, 106] width 8 height 11
select select "service"
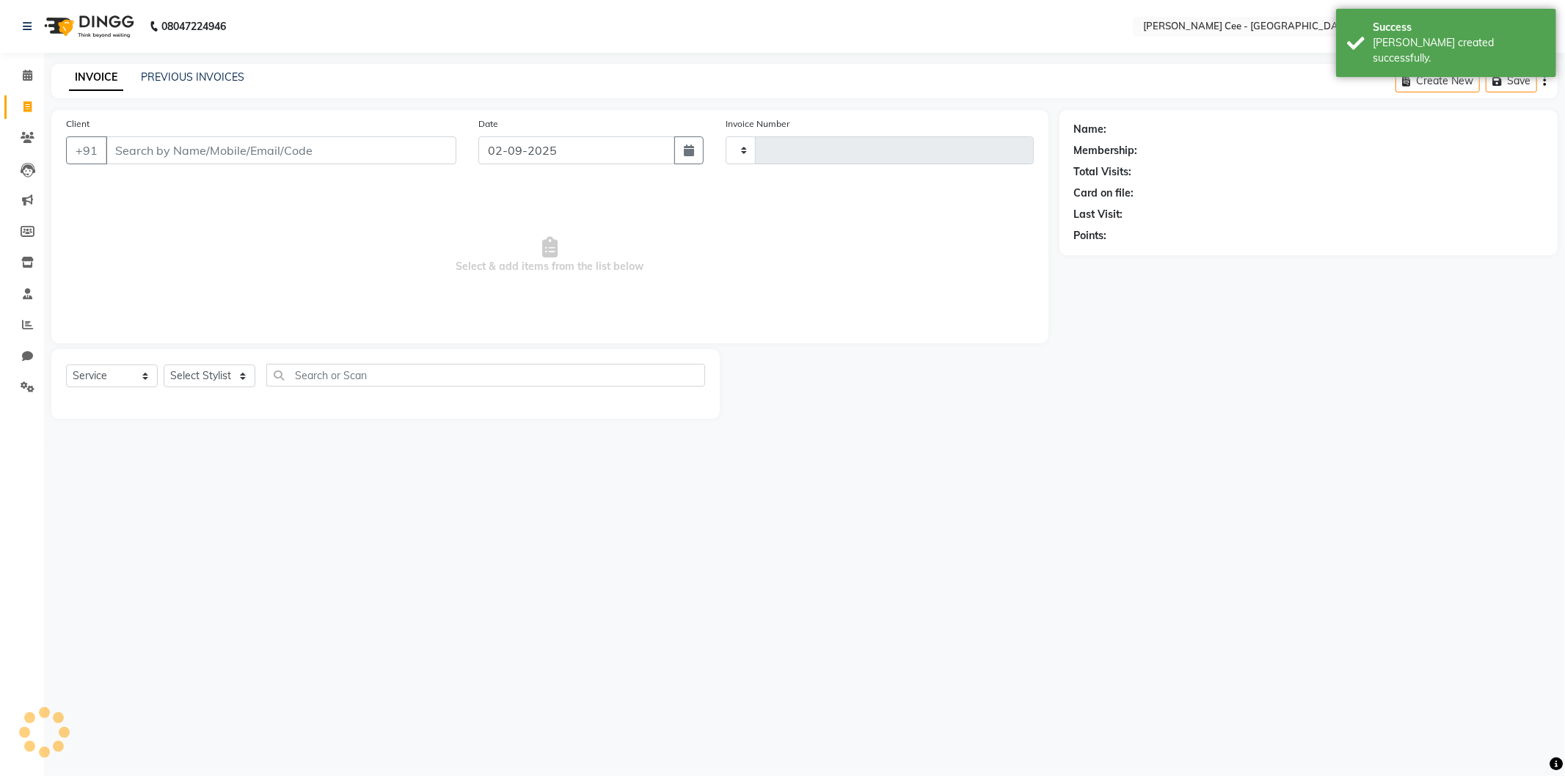
type input "2194"
select select "8239"
select select "product"
